Goal: Obtain resource: Download file/media

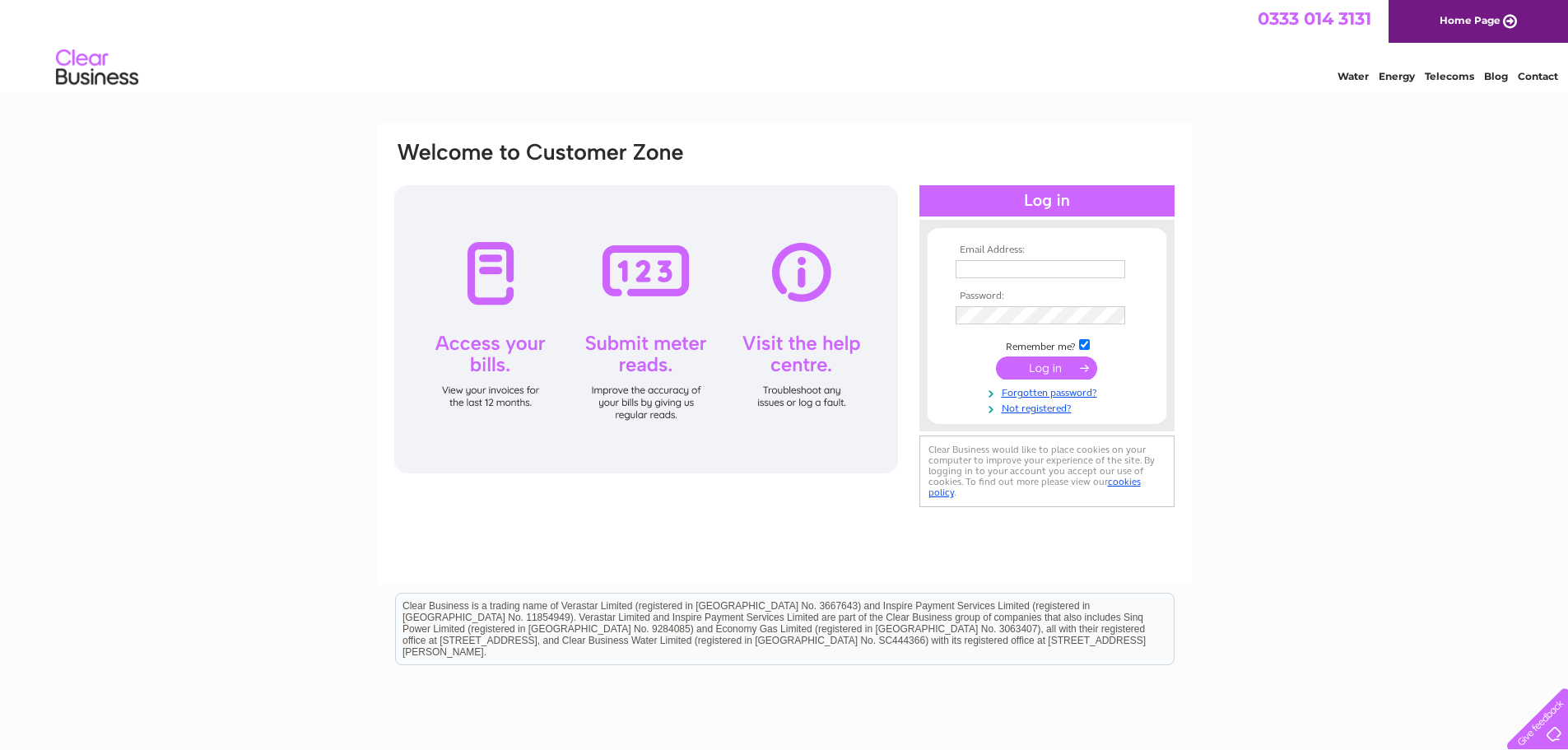
type input "gte@gardentoolsandengineering.co.uk"
click at [1046, 368] on input "submit" at bounding box center [1047, 368] width 101 height 23
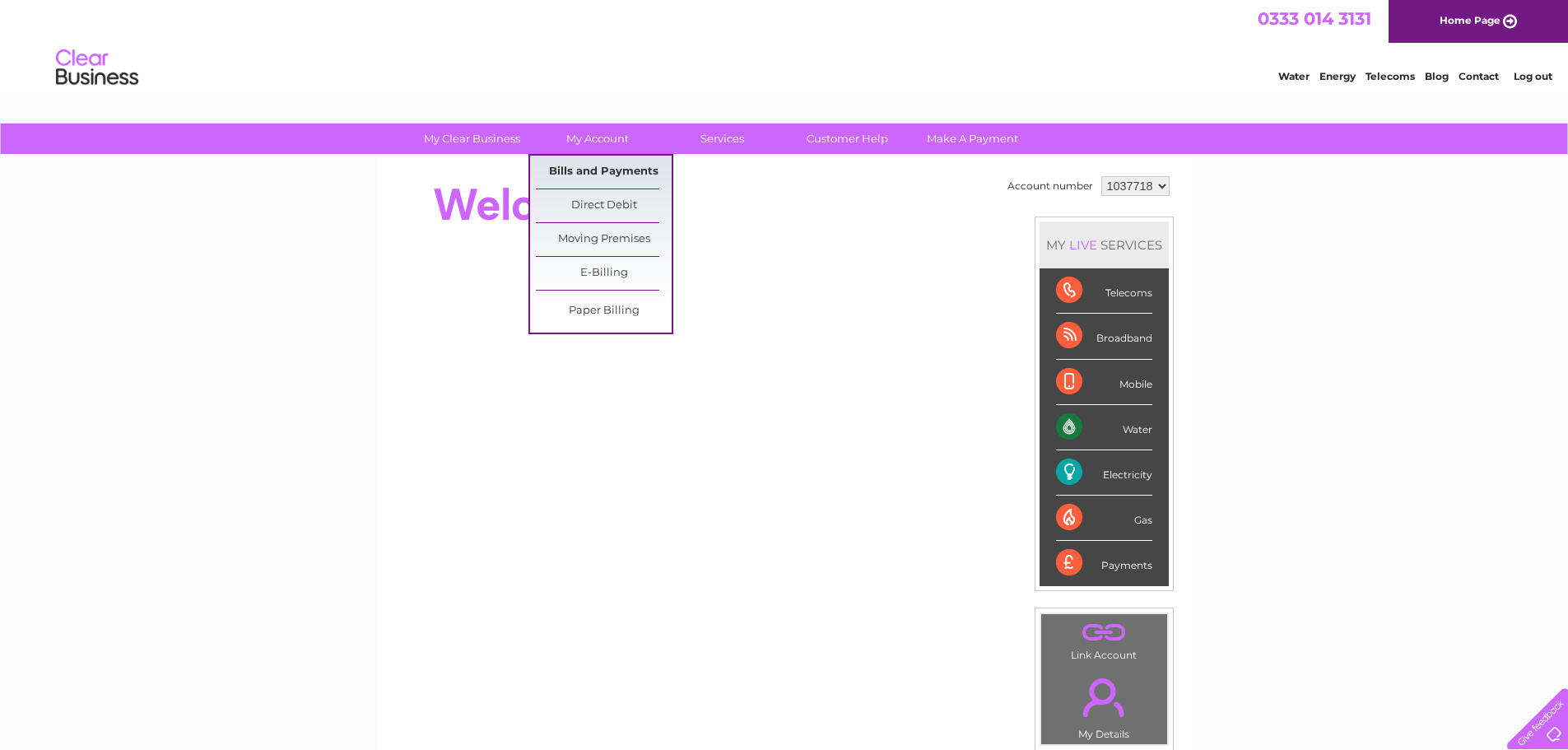
click at [610, 177] on link "Bills and Payments" at bounding box center [603, 171] width 136 height 33
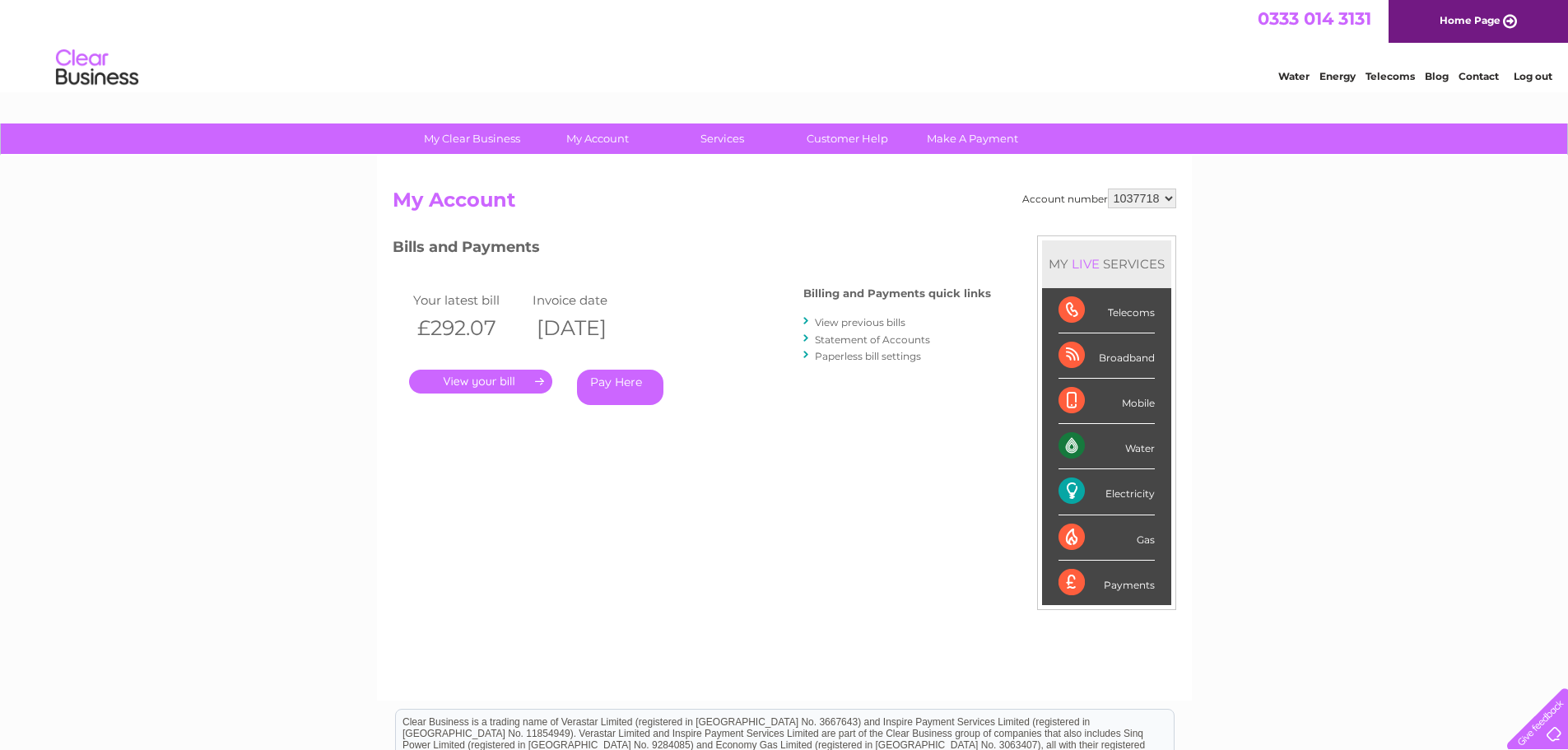
click at [864, 324] on link "View previous bills" at bounding box center [859, 322] width 90 height 12
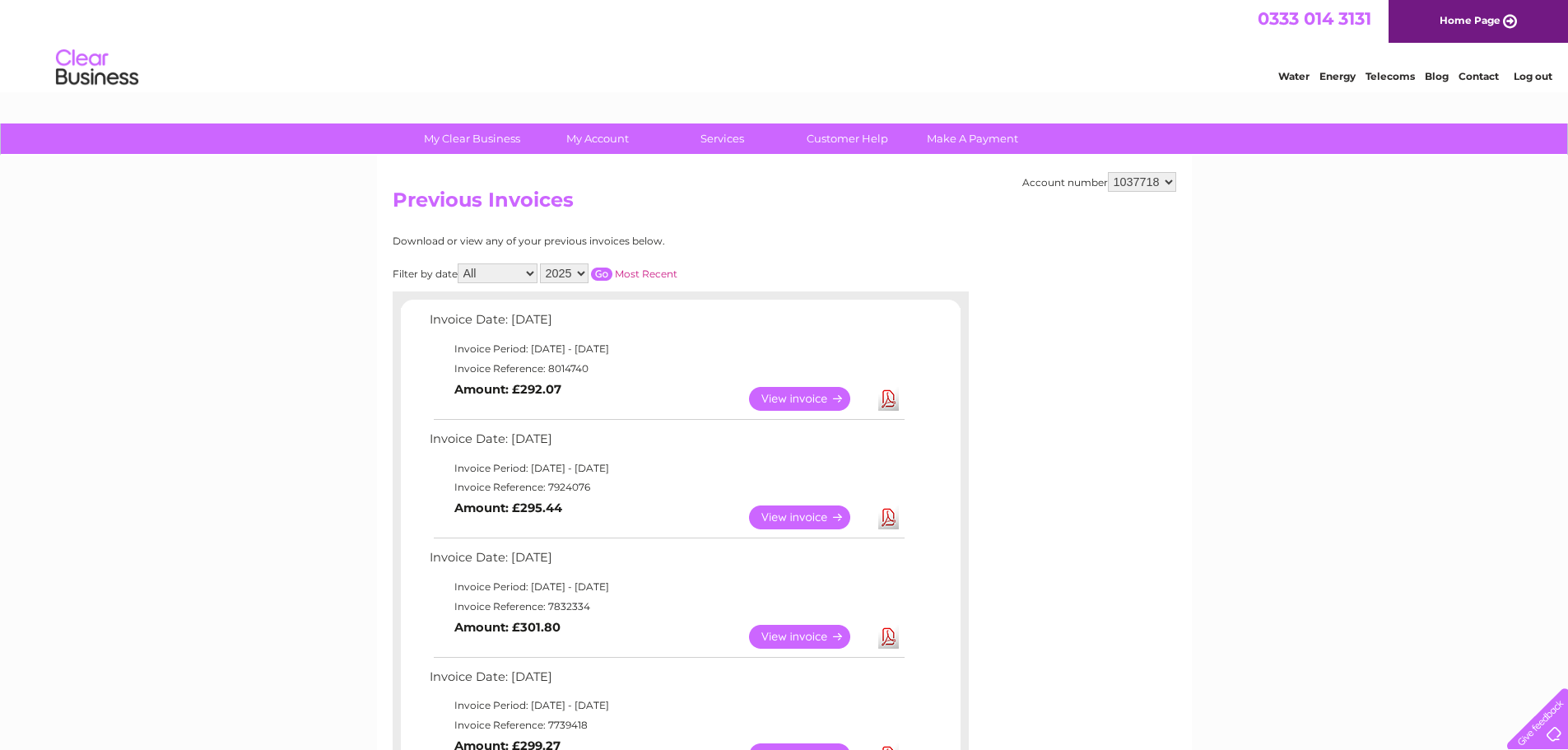
scroll to position [83, 0]
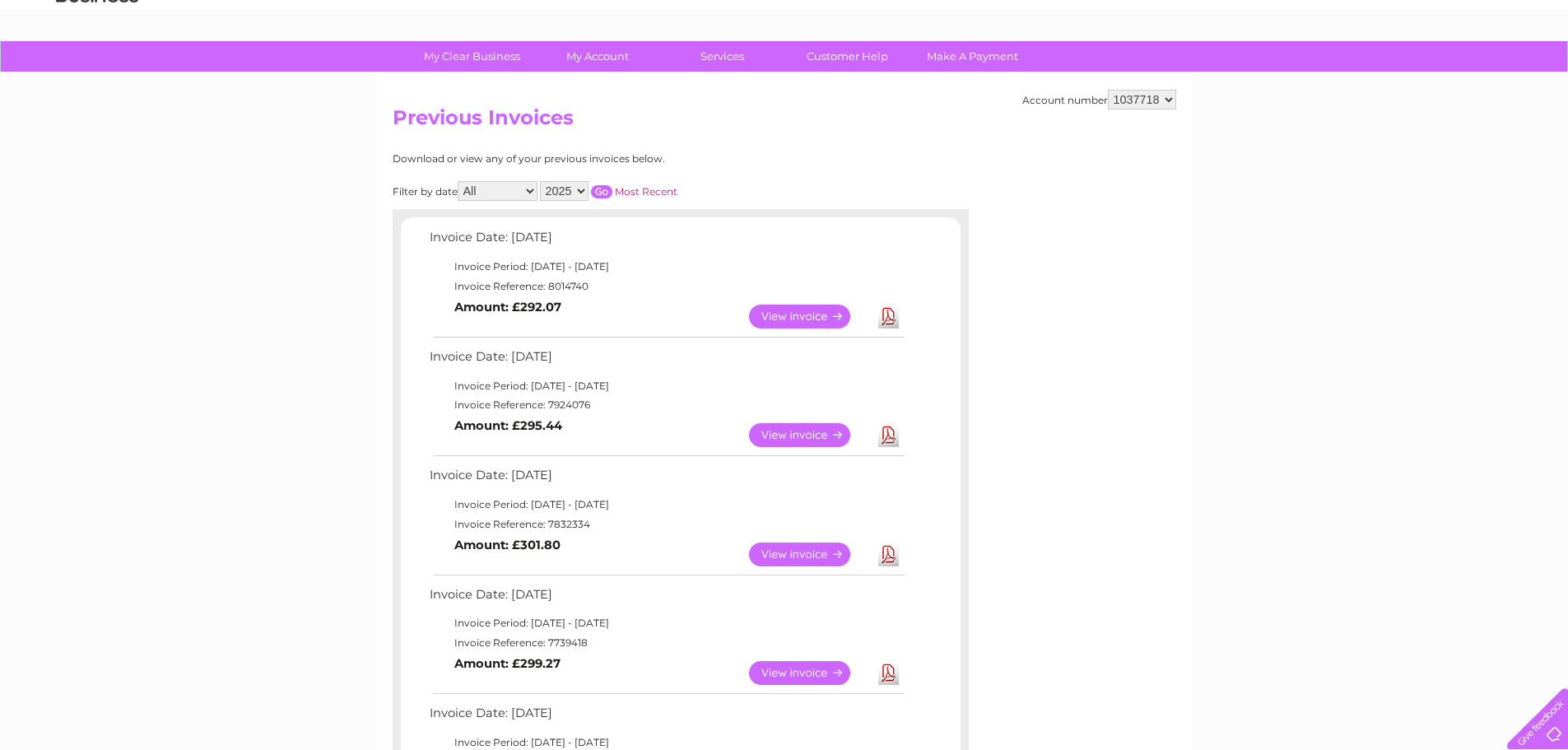
click at [813, 675] on link "View" at bounding box center [809, 673] width 121 height 24
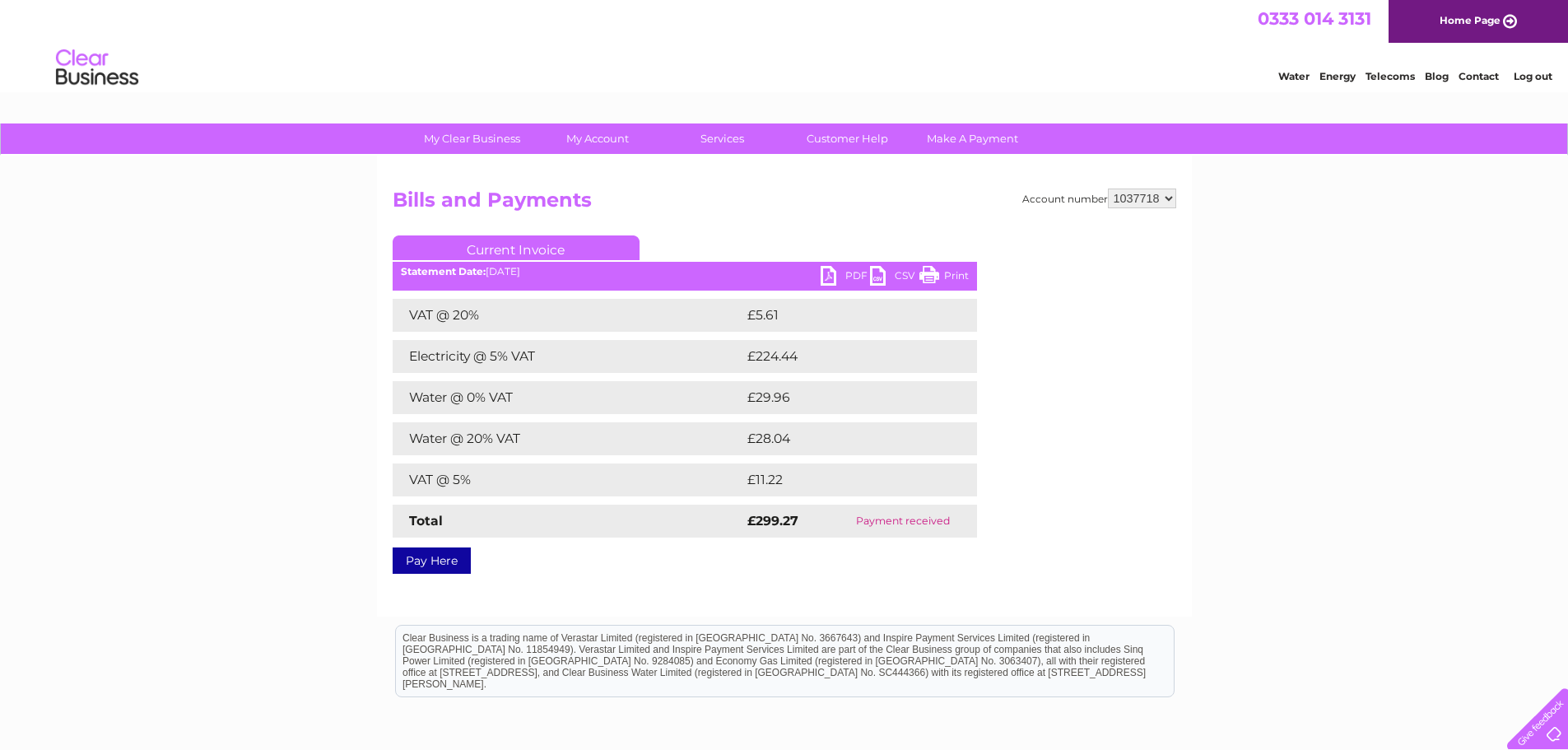
click at [859, 276] on link "PDF" at bounding box center [845, 277] width 49 height 24
click at [845, 278] on link "PDF" at bounding box center [845, 277] width 49 height 24
click at [857, 283] on link "PDF" at bounding box center [845, 277] width 49 height 24
click at [1140, 470] on div "Account number 1037718 Bills and Payments Current Invoice PDF CSV Print £5.61" at bounding box center [785, 378] width 784 height 380
click at [810, 198] on h2 "Bills and Payments" at bounding box center [785, 204] width 784 height 31
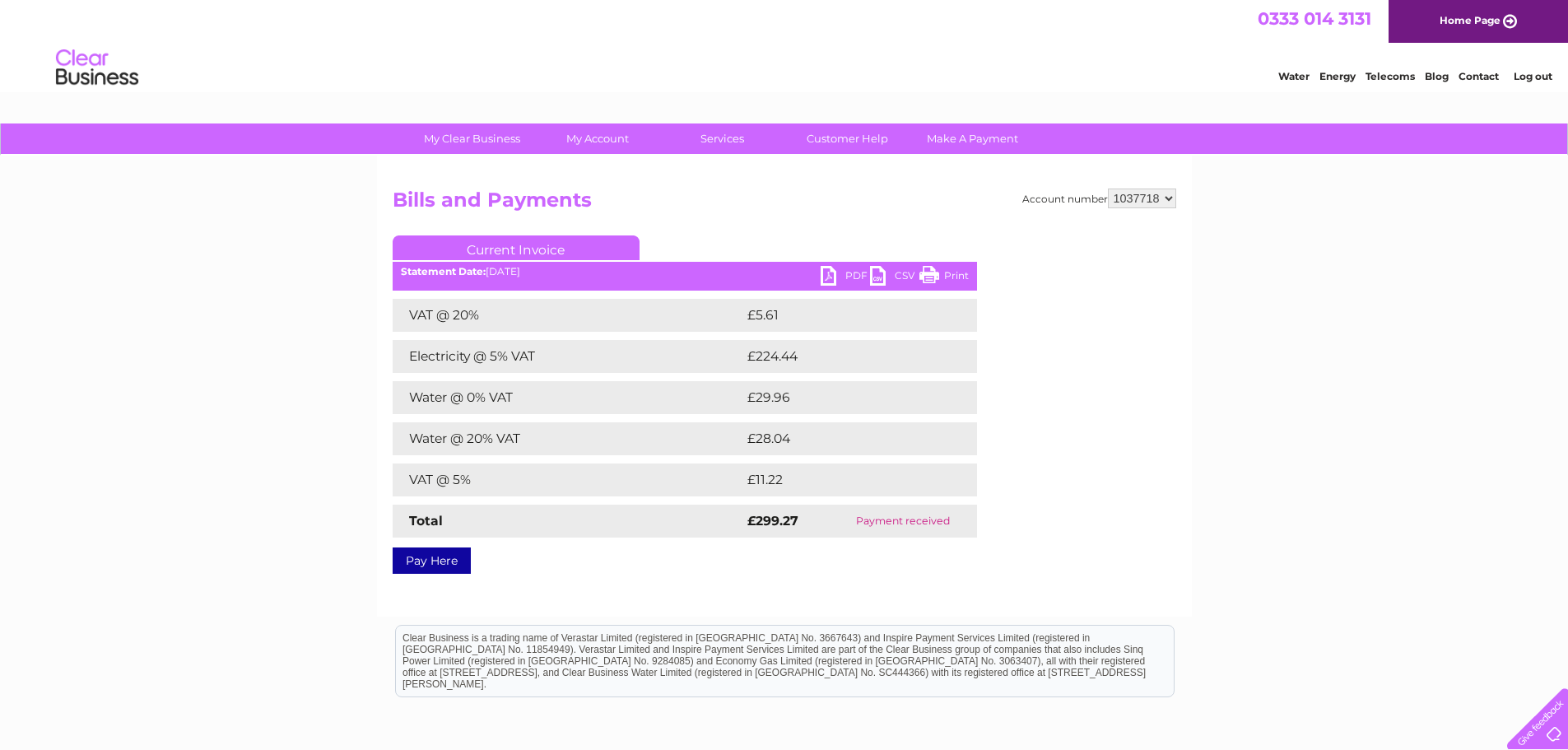
click at [857, 271] on link "PDF" at bounding box center [845, 277] width 49 height 24
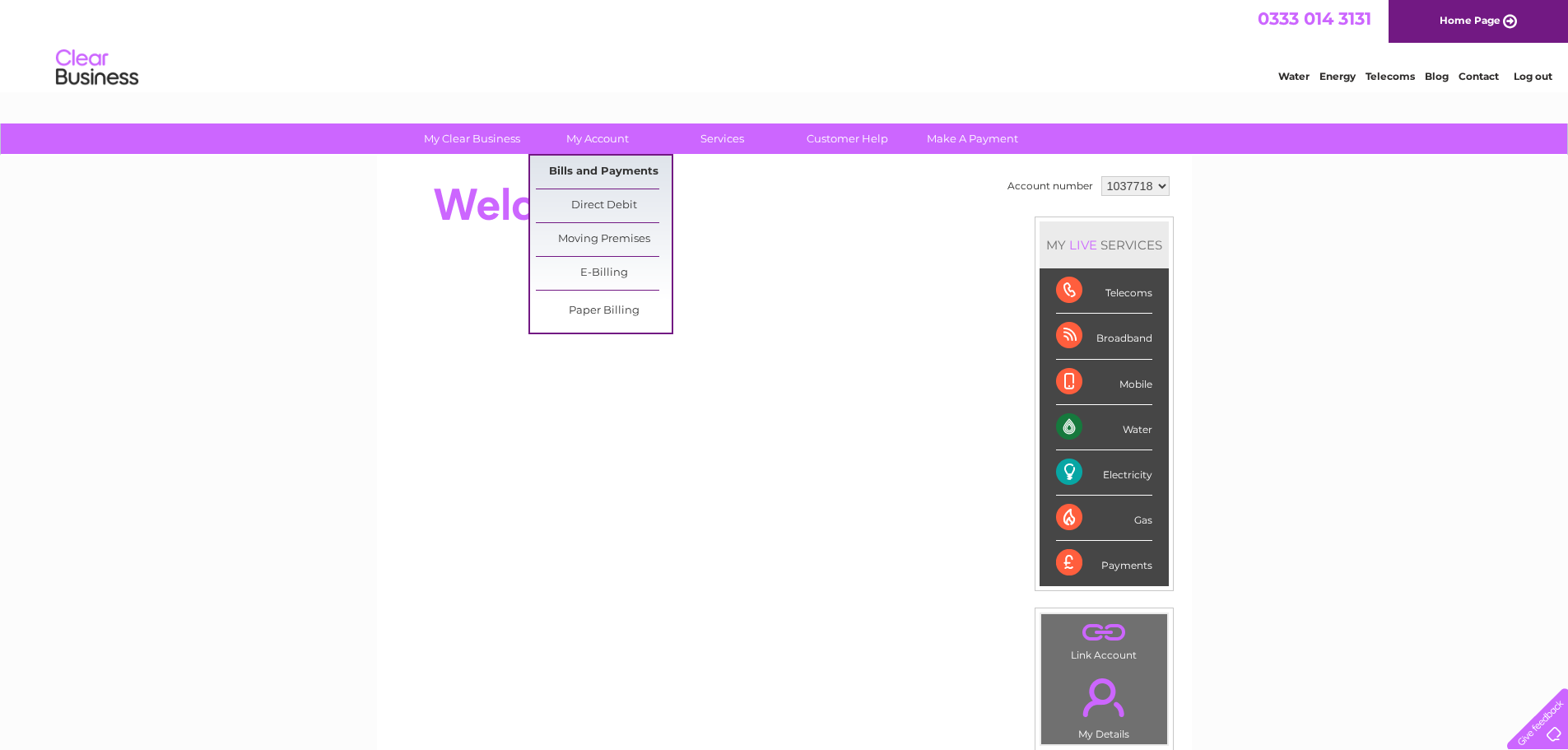
click at [597, 164] on link "Bills and Payments" at bounding box center [603, 171] width 136 height 33
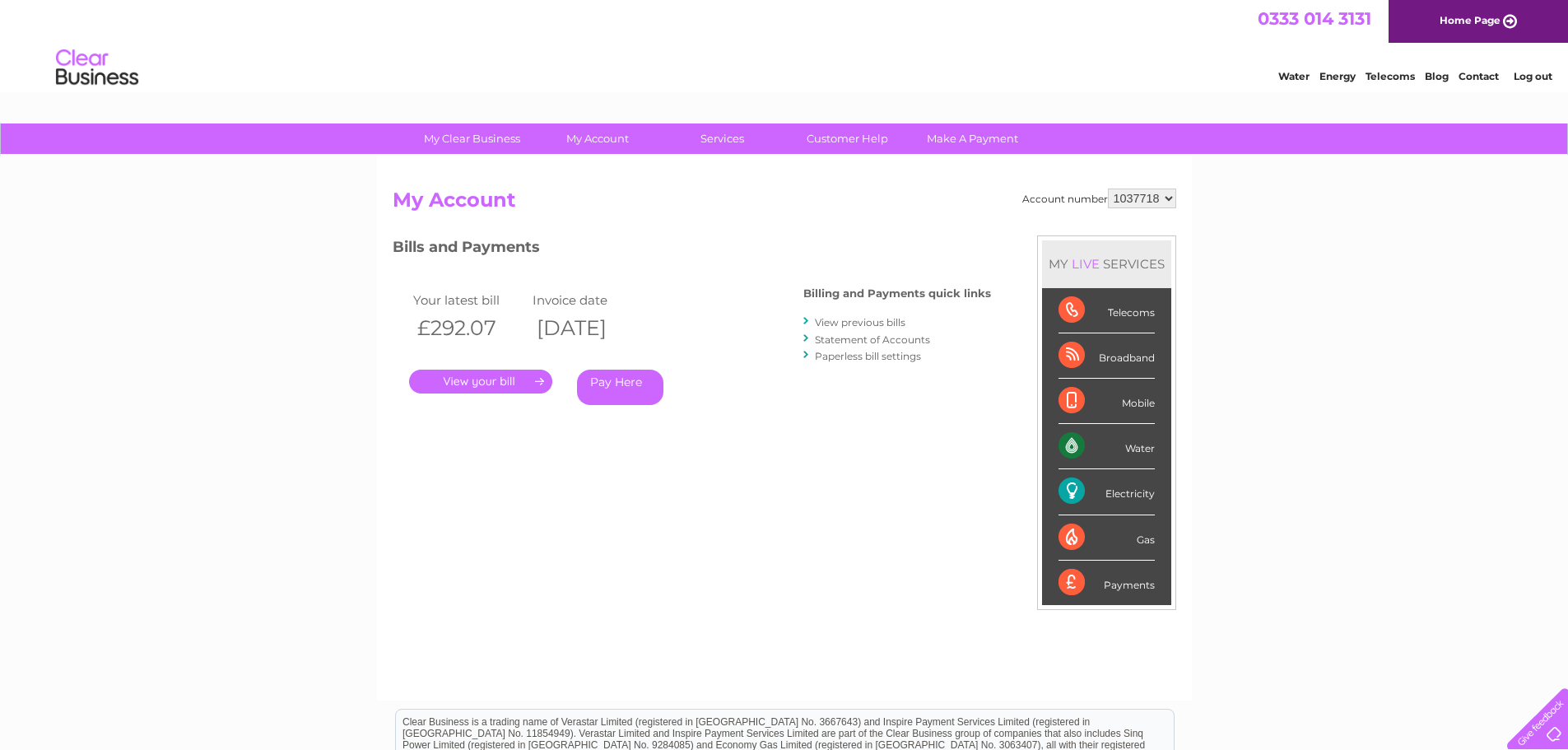
click at [869, 325] on link "View previous bills" at bounding box center [859, 322] width 90 height 12
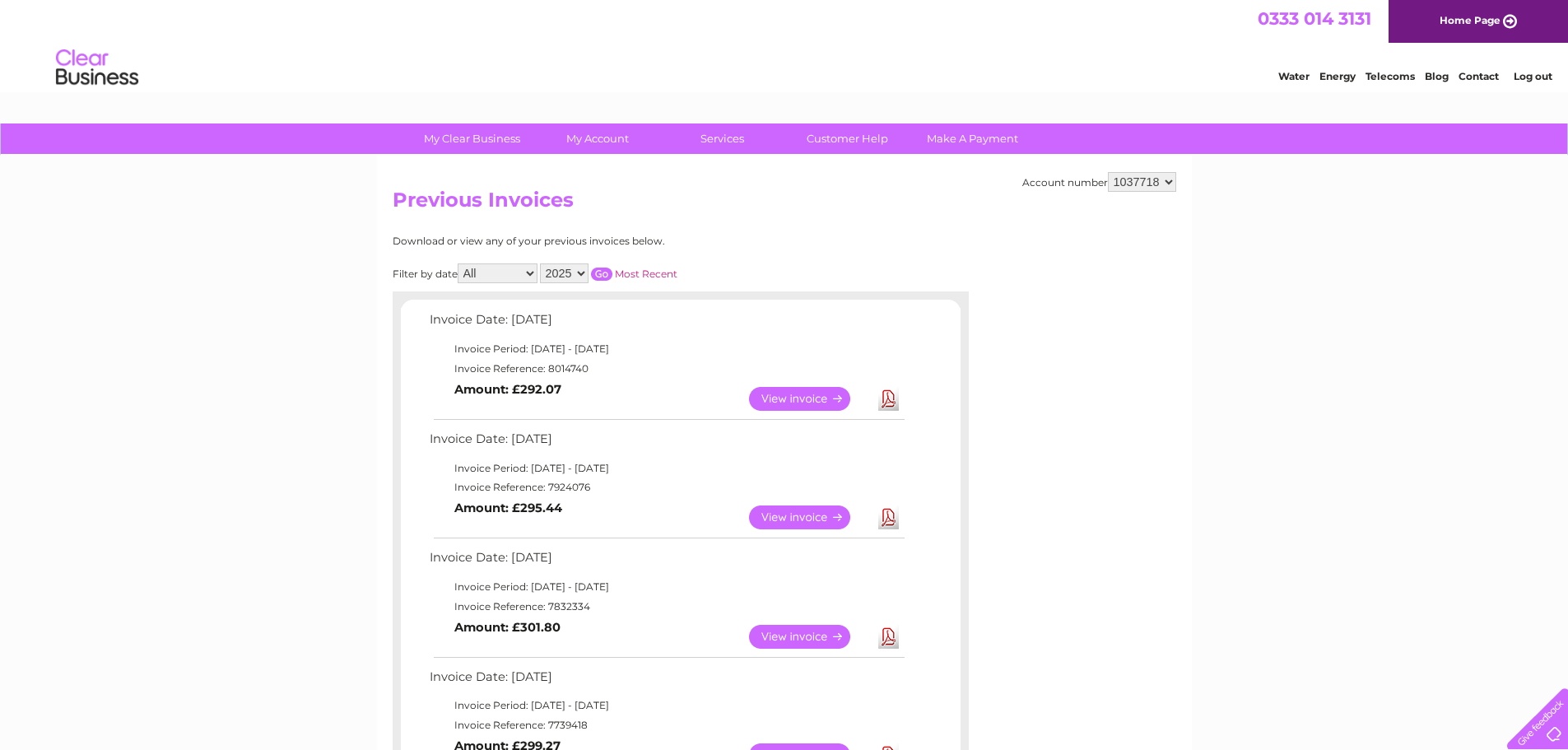
click at [805, 397] on link "View" at bounding box center [809, 399] width 121 height 24
click at [833, 641] on link "View" at bounding box center [809, 637] width 121 height 24
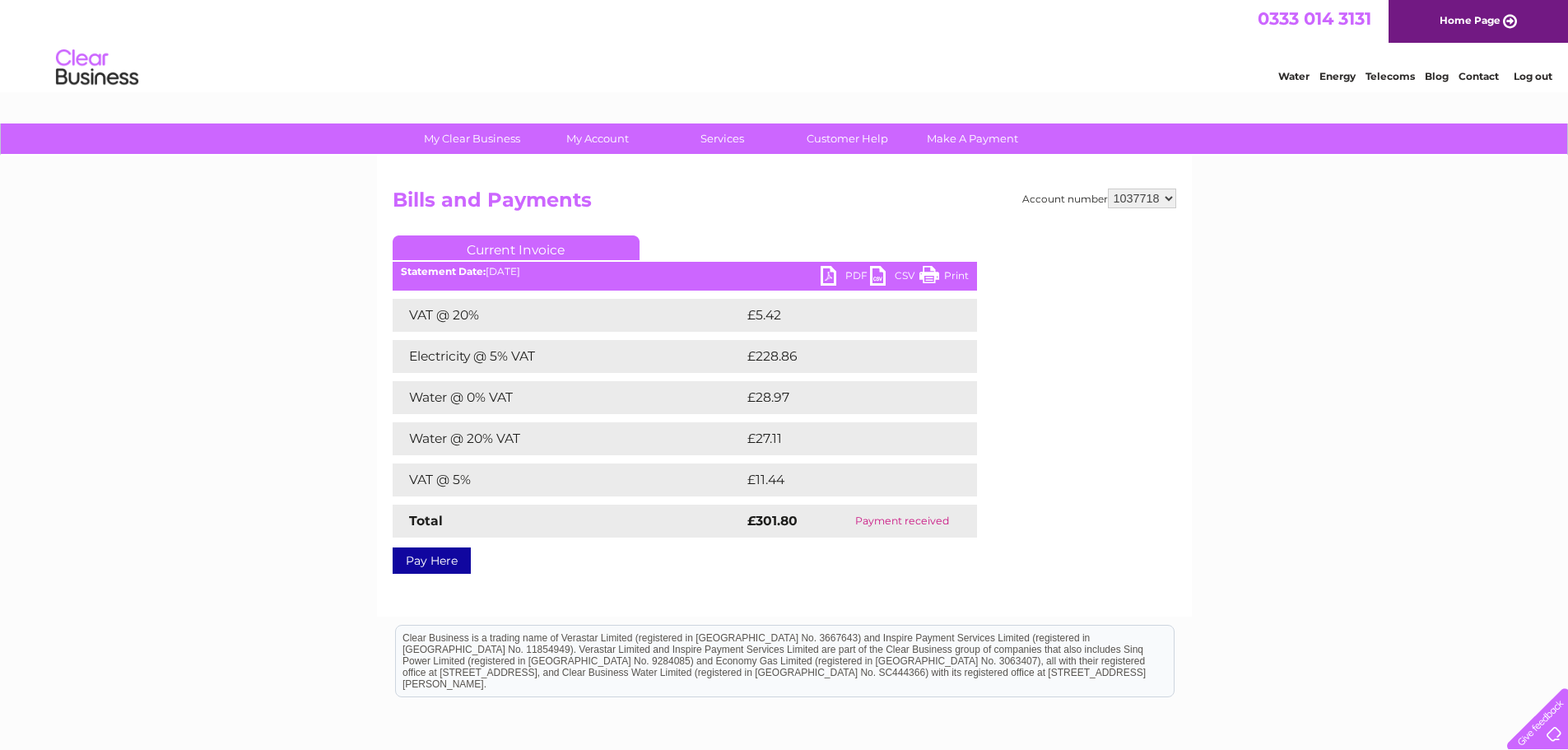
click at [833, 272] on link "PDF" at bounding box center [845, 277] width 49 height 24
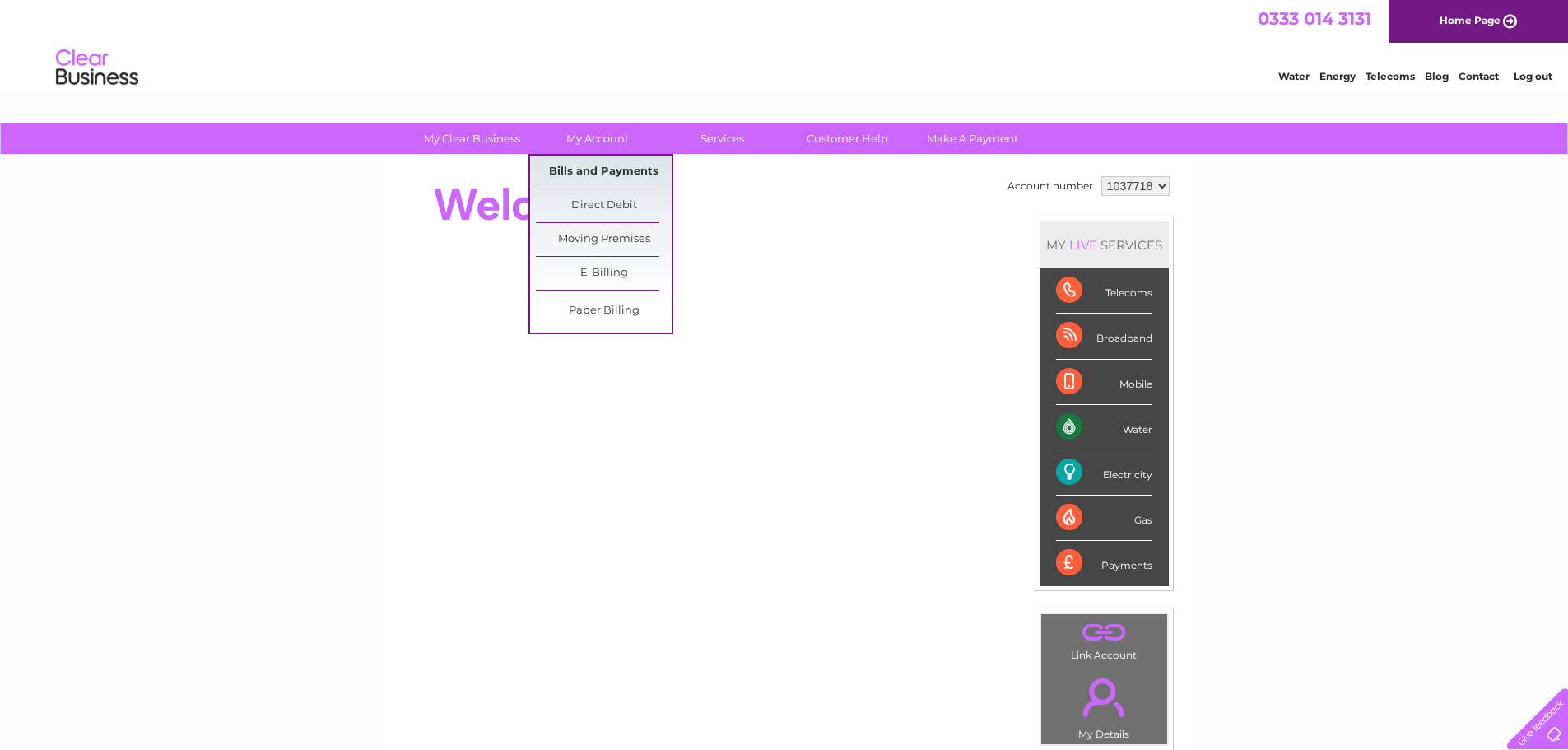
click at [580, 164] on link "Bills and Payments" at bounding box center [603, 171] width 136 height 33
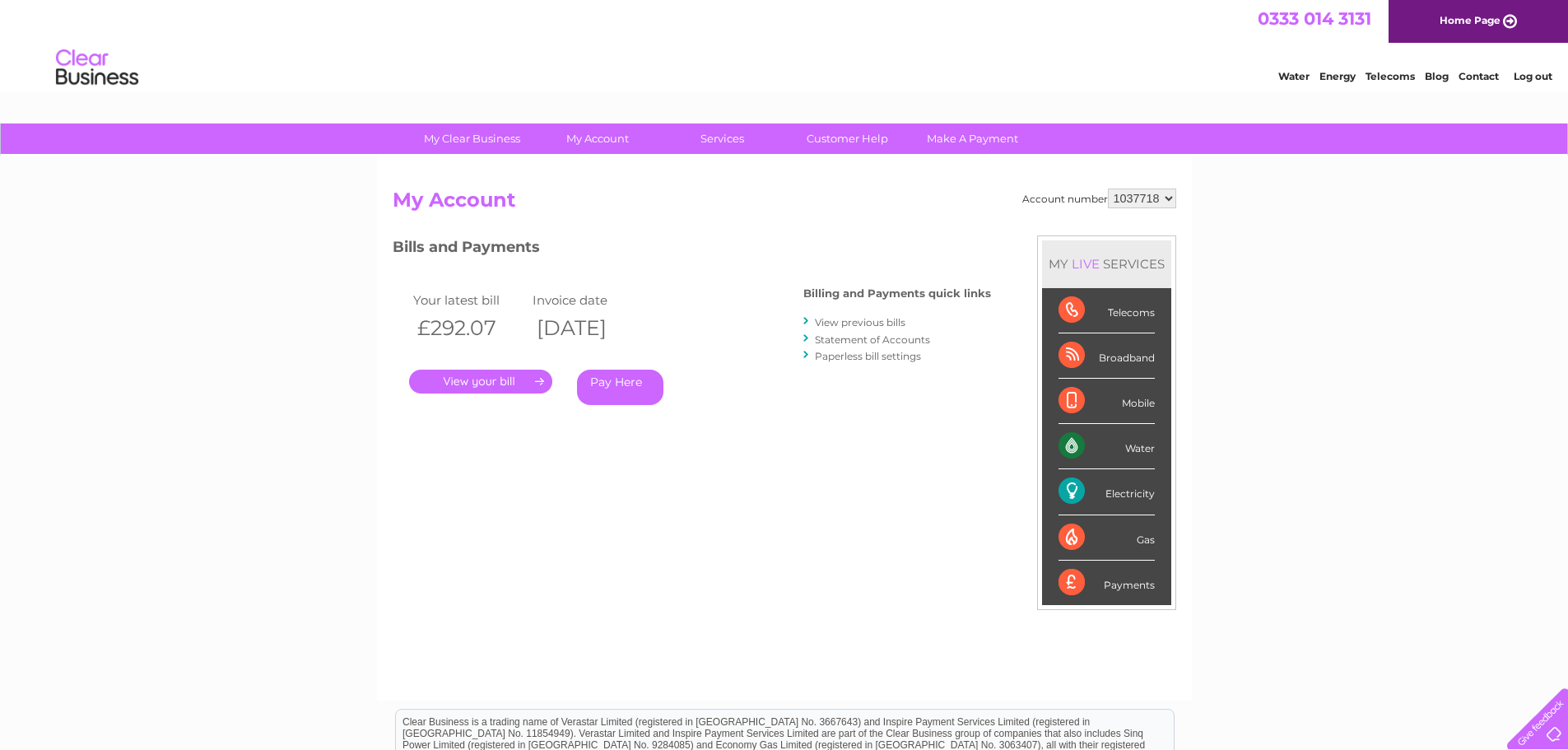
click at [881, 319] on link "View previous bills" at bounding box center [859, 322] width 90 height 12
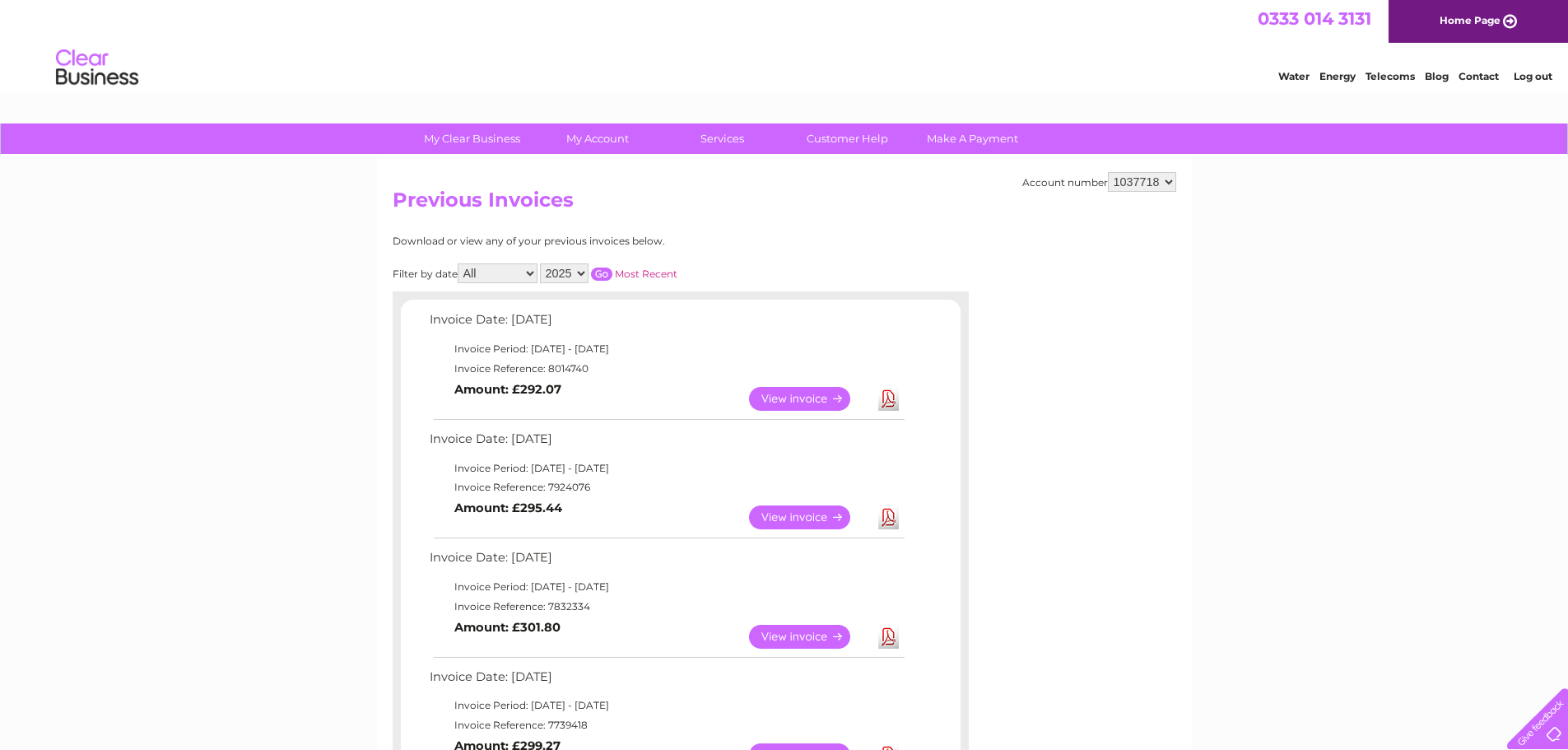
click at [771, 522] on link "View" at bounding box center [809, 517] width 121 height 24
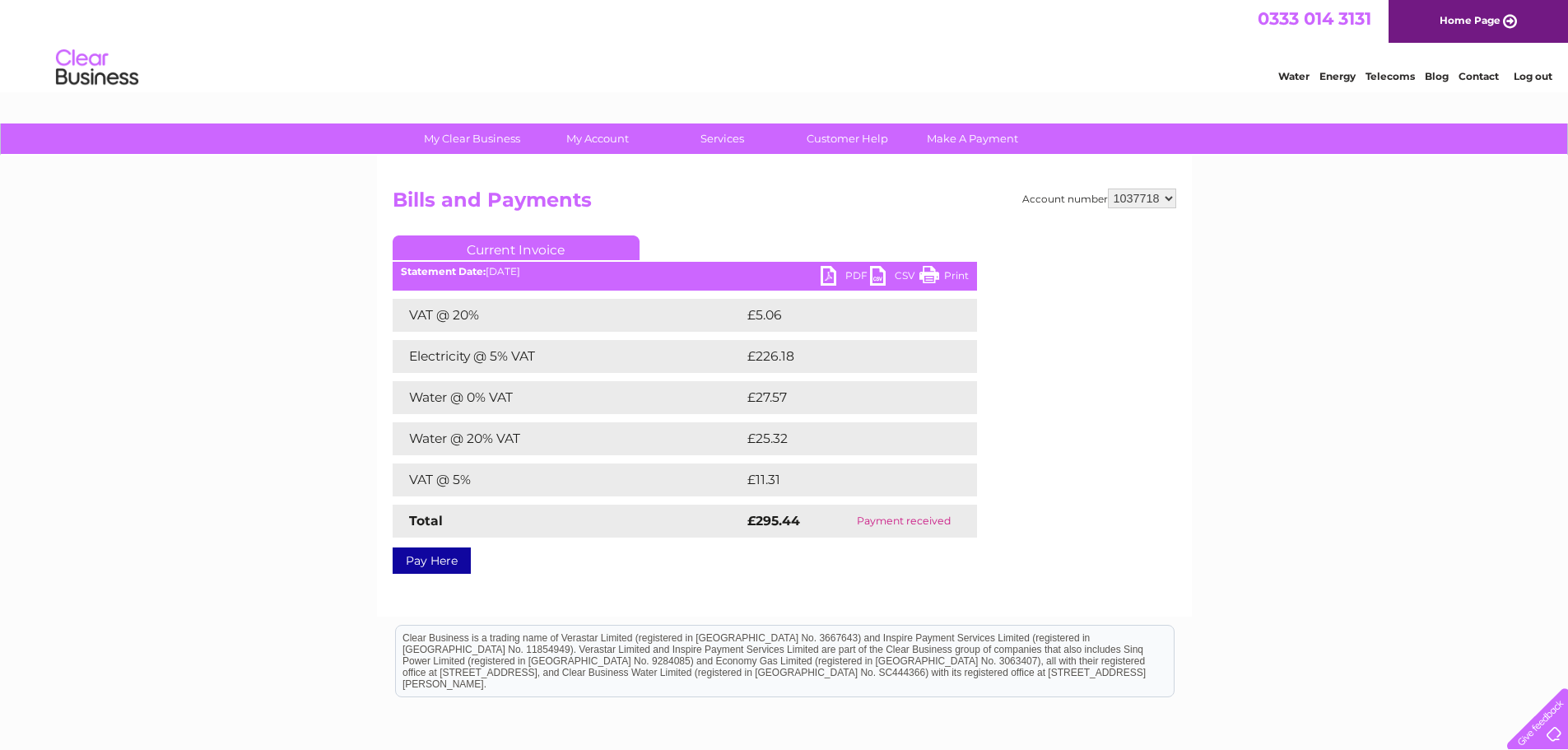
click at [850, 278] on link "PDF" at bounding box center [845, 277] width 49 height 24
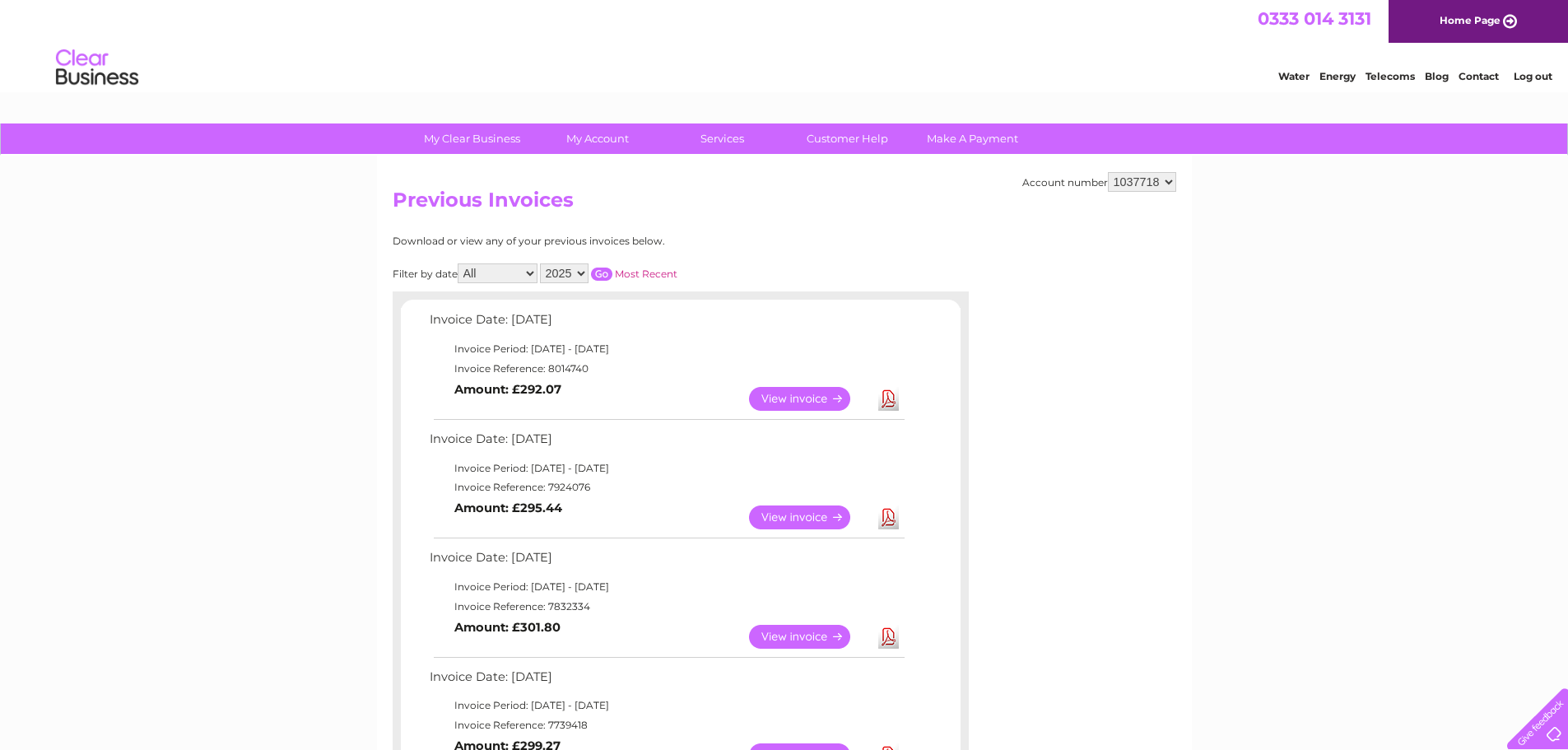
click at [773, 400] on link "View" at bounding box center [809, 399] width 121 height 24
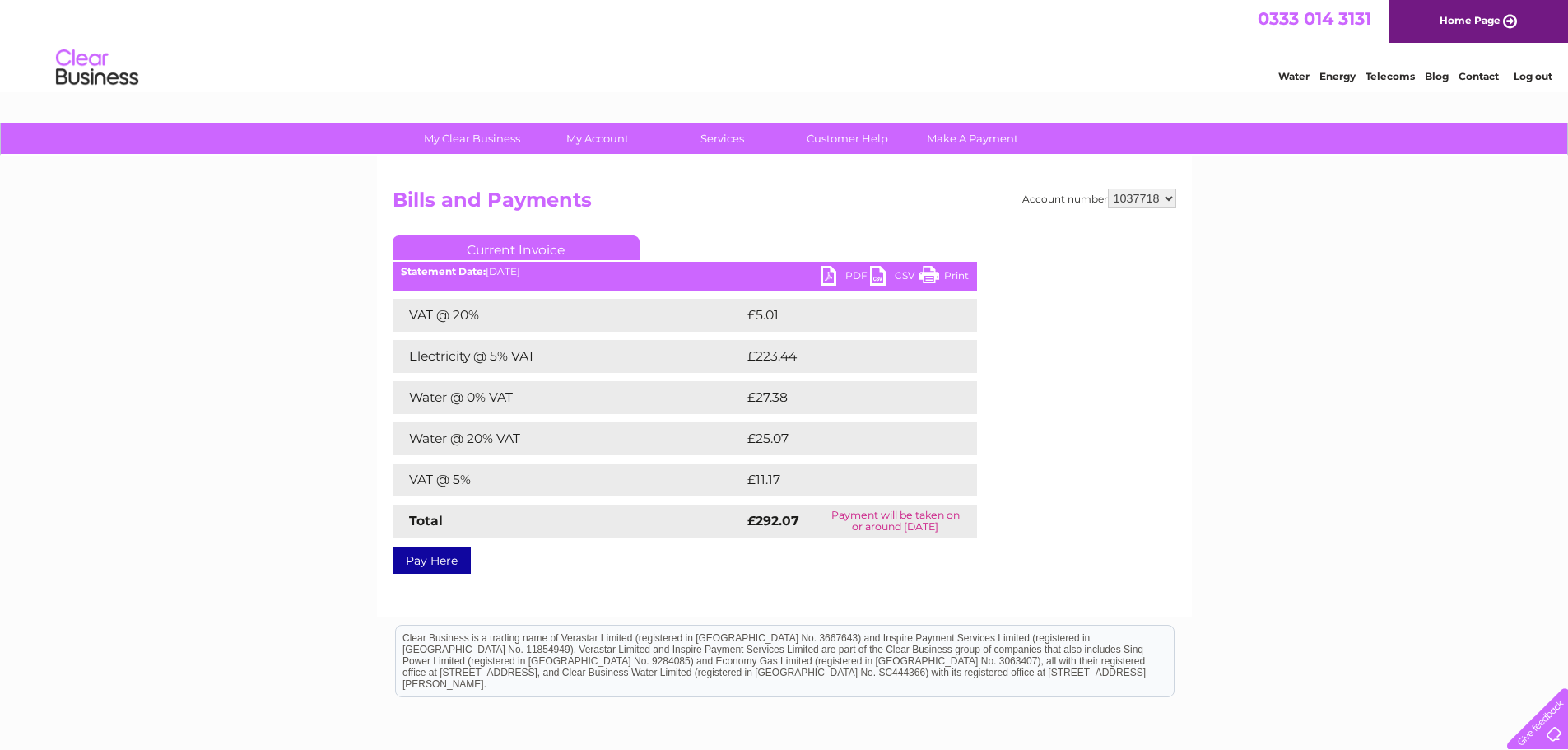
click at [850, 271] on link "PDF" at bounding box center [845, 277] width 49 height 24
